Goal: Information Seeking & Learning: Learn about a topic

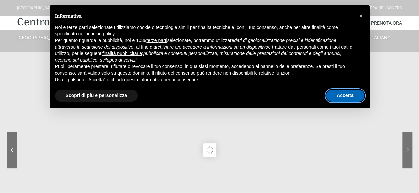
click at [344, 97] on button "Accetta" at bounding box center [345, 96] width 38 height 12
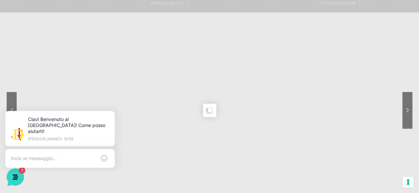
scroll to position [33, 0]
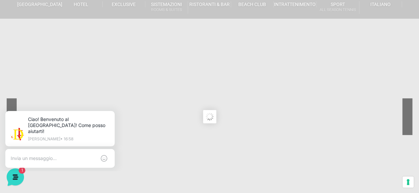
click at [408, 115] on sr7-nav-img-live at bounding box center [382, 116] width 60 height 37
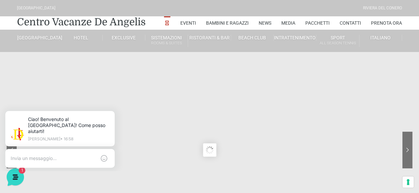
click at [114, 110] on icon at bounding box center [113, 112] width 5 height 5
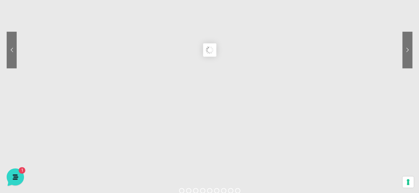
scroll to position [33, 0]
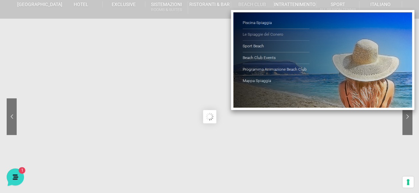
click at [254, 34] on link "Le Spiaggie del Conero" at bounding box center [275, 35] width 67 height 12
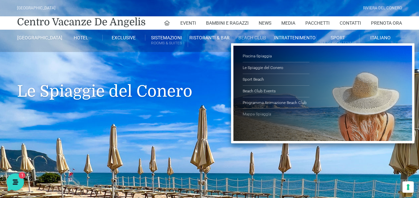
click at [262, 114] on link "Mappa Spiaggia" at bounding box center [275, 114] width 67 height 11
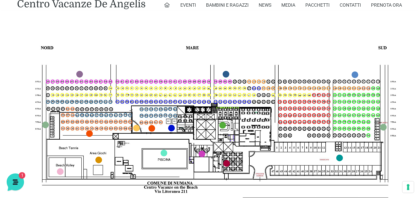
scroll to position [300, 0]
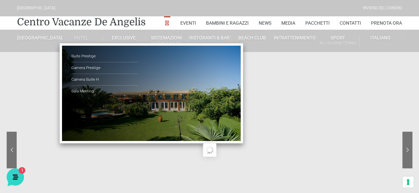
click at [86, 37] on link "Hotel" at bounding box center [81, 38] width 43 height 6
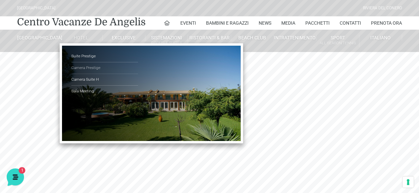
click at [88, 65] on link "Camera Prestige" at bounding box center [104, 68] width 67 height 12
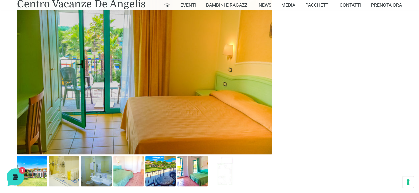
scroll to position [366, 0]
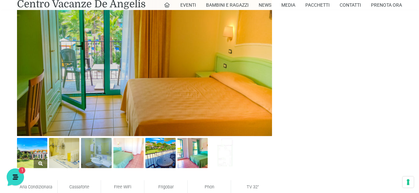
click at [35, 157] on img at bounding box center [32, 153] width 30 height 30
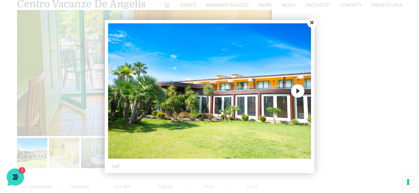
click at [297, 91] on button "Next" at bounding box center [297, 90] width 13 height 13
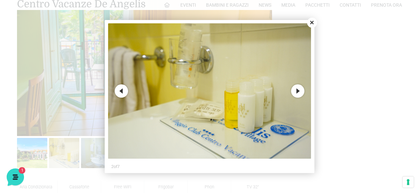
click at [297, 91] on button "Next" at bounding box center [297, 90] width 13 height 13
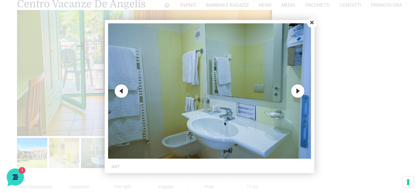
click at [297, 92] on button "Next" at bounding box center [297, 90] width 13 height 13
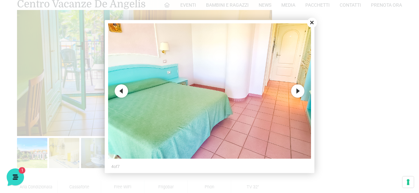
click at [297, 92] on button "Next" at bounding box center [297, 90] width 13 height 13
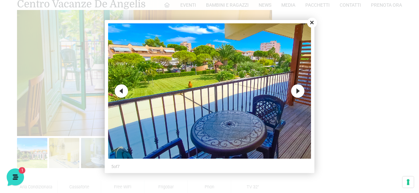
click at [297, 91] on button "Next" at bounding box center [297, 90] width 13 height 13
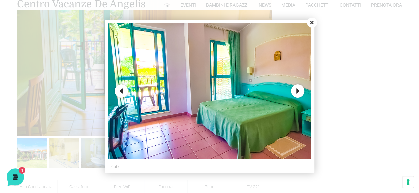
click at [297, 91] on button "Next" at bounding box center [297, 90] width 13 height 13
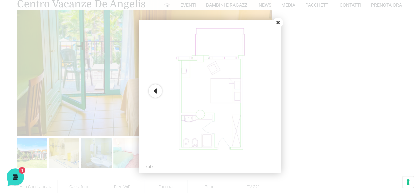
click at [275, 21] on button "Close" at bounding box center [278, 23] width 10 height 10
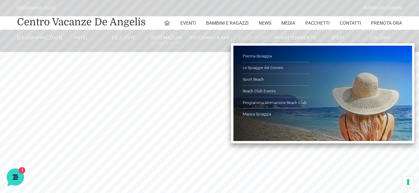
click at [254, 37] on link "Beach Club" at bounding box center [252, 38] width 43 height 6
click at [257, 54] on link "Piscina Spiaggia" at bounding box center [275, 57] width 67 height 12
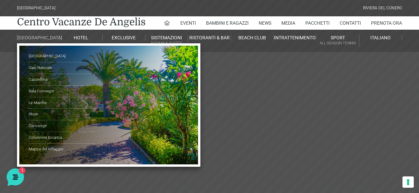
click at [30, 41] on link "[GEOGRAPHIC_DATA]" at bounding box center [38, 38] width 43 height 6
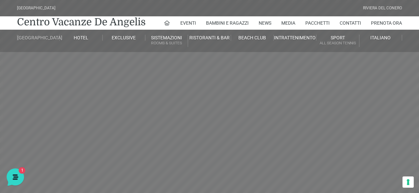
click at [31, 39] on link "[GEOGRAPHIC_DATA]" at bounding box center [38, 38] width 43 height 6
